Goal: Communication & Community: Ask a question

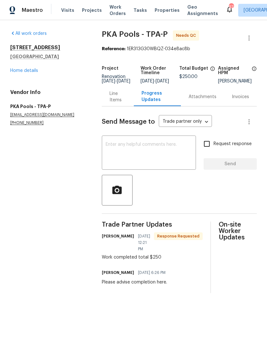
click at [20, 69] on link "Home details" at bounding box center [24, 70] width 28 height 4
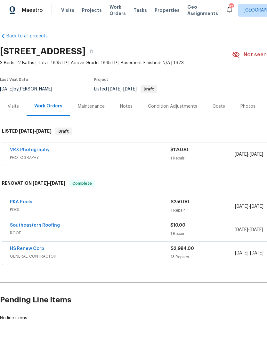
click at [24, 203] on link "PKA Pools" at bounding box center [21, 202] width 22 height 4
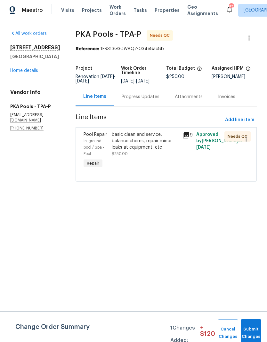
click at [144, 98] on div "Progress Updates" at bounding box center [140, 96] width 53 height 19
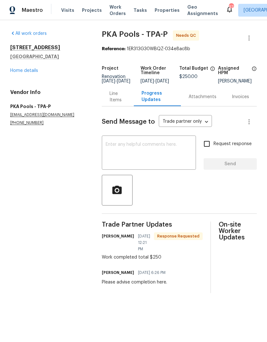
click at [118, 97] on div "Line Items" at bounding box center [117, 97] width 17 height 13
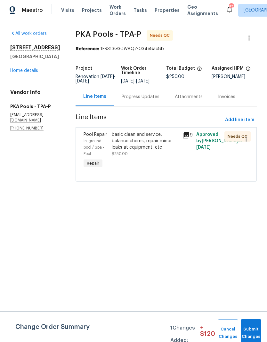
click at [160, 151] on div "basic clean and service, balance chems, repair minor leaks at equipment, etc" at bounding box center [145, 140] width 67 height 19
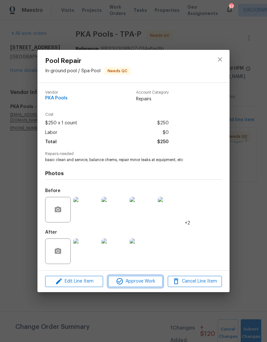
click at [152, 282] on span "Approve Work" at bounding box center [135, 282] width 50 height 8
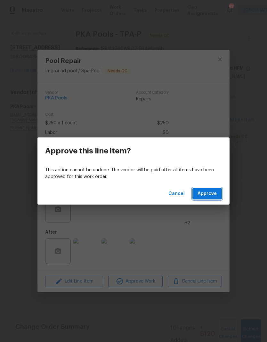
click at [214, 192] on span "Approve" at bounding box center [206, 194] width 19 height 8
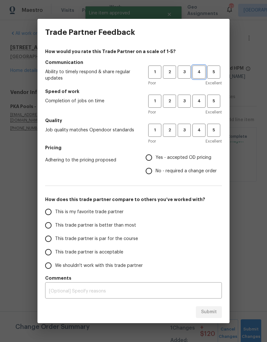
click at [200, 78] on button "4" at bounding box center [198, 72] width 13 height 13
click at [200, 98] on button "4" at bounding box center [198, 101] width 13 height 13
click at [203, 124] on button "4" at bounding box center [198, 130] width 13 height 13
click at [162, 157] on span "Yes - accepted OD pricing" at bounding box center [183, 157] width 56 height 7
click at [155, 157] on input "Yes - accepted OD pricing" at bounding box center [148, 157] width 13 height 13
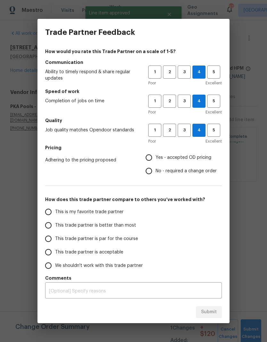
radio input "true"
click at [47, 228] on input "This trade partner is better than most" at bounding box center [48, 225] width 13 height 13
click at [212, 308] on span "Submit" at bounding box center [209, 312] width 16 height 8
radio input "true"
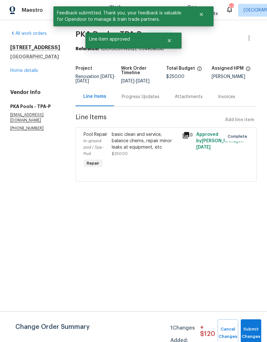
click at [20, 73] on link "Home details" at bounding box center [24, 70] width 28 height 4
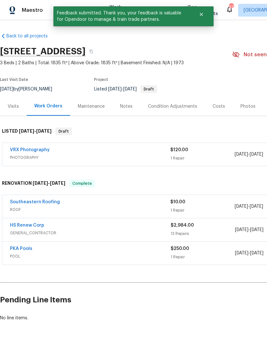
click at [34, 204] on link "Southeastern Roofing" at bounding box center [35, 202] width 50 height 4
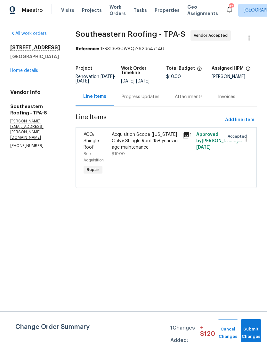
click at [149, 100] on div "Progress Updates" at bounding box center [141, 97] width 38 height 6
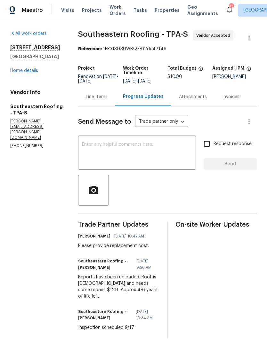
click at [179, 152] on textarea at bounding box center [137, 153] width 110 height 22
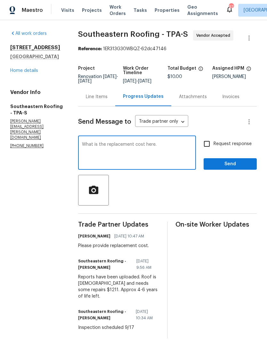
type textarea "What is the replacement cost here."
click at [206, 142] on input "Request response" at bounding box center [206, 143] width 13 height 13
checkbox input "true"
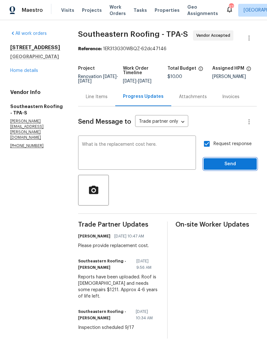
click at [222, 164] on button "Send" at bounding box center [229, 164] width 53 height 12
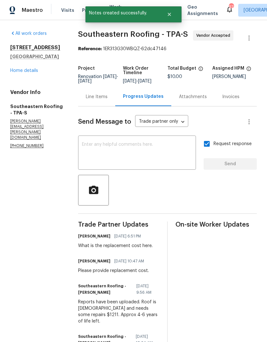
click at [11, 73] on div "[STREET_ADDRESS] Home details" at bounding box center [36, 58] width 52 height 29
